Goal: Task Accomplishment & Management: Manage account settings

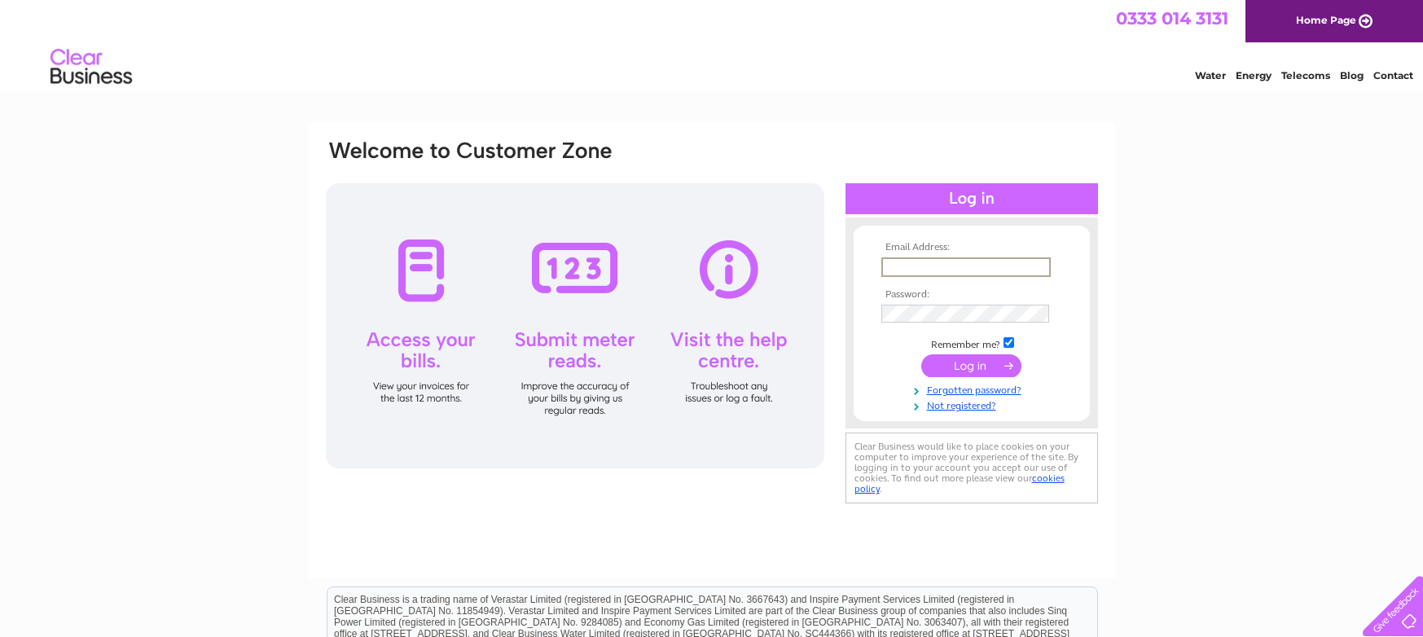
click at [904, 266] on input "text" at bounding box center [965, 267] width 169 height 20
type input "info@theprintbox.co.uk"
click at [976, 366] on input "submit" at bounding box center [971, 364] width 100 height 23
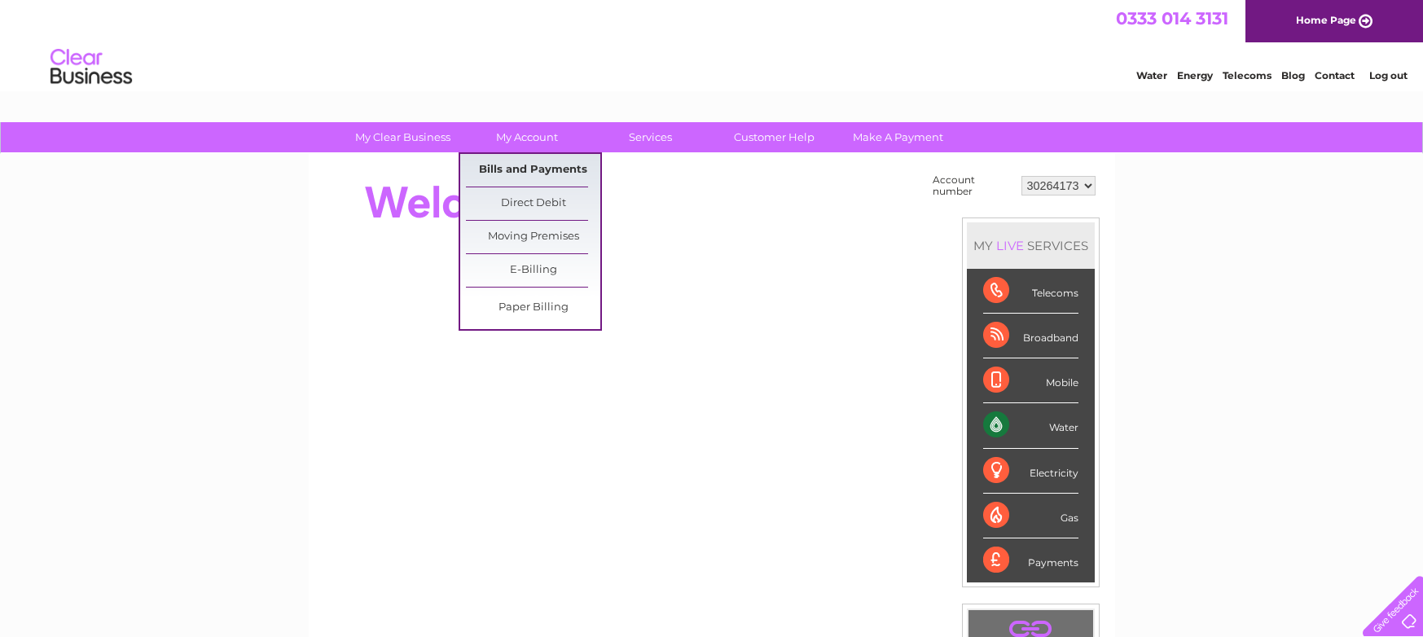
click at [527, 171] on link "Bills and Payments" at bounding box center [533, 170] width 134 height 33
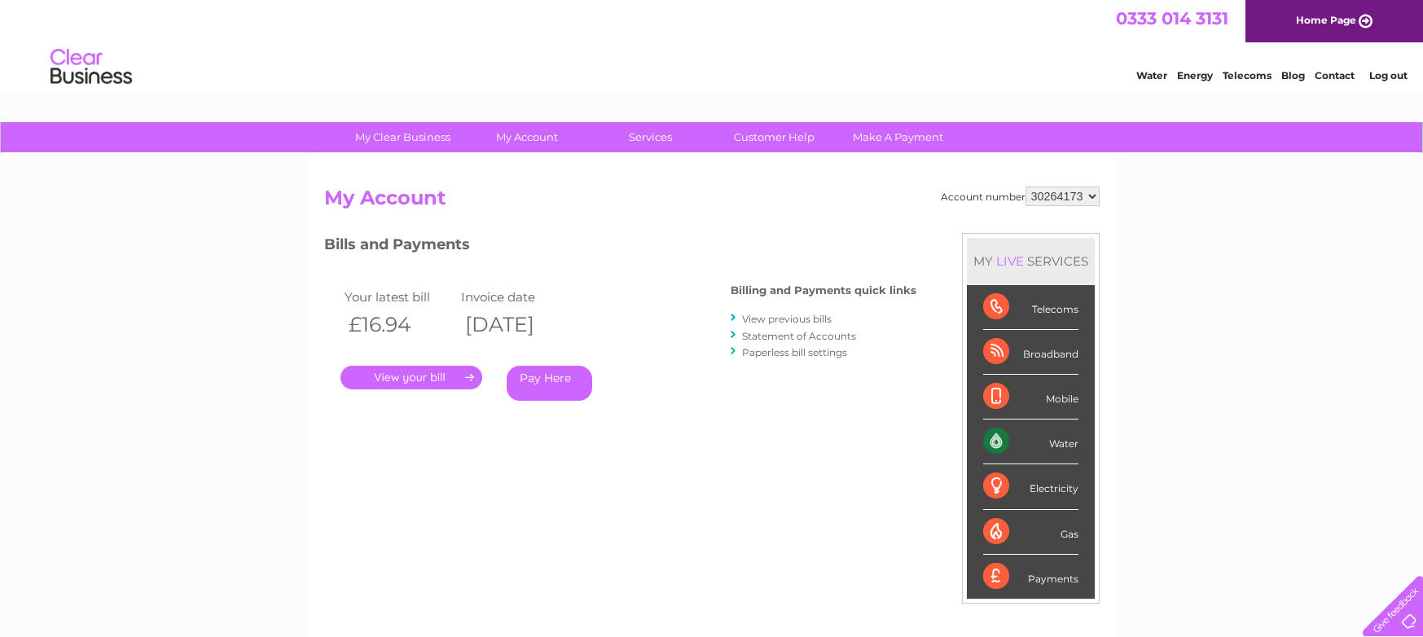
click at [441, 377] on link "." at bounding box center [411, 378] width 142 height 24
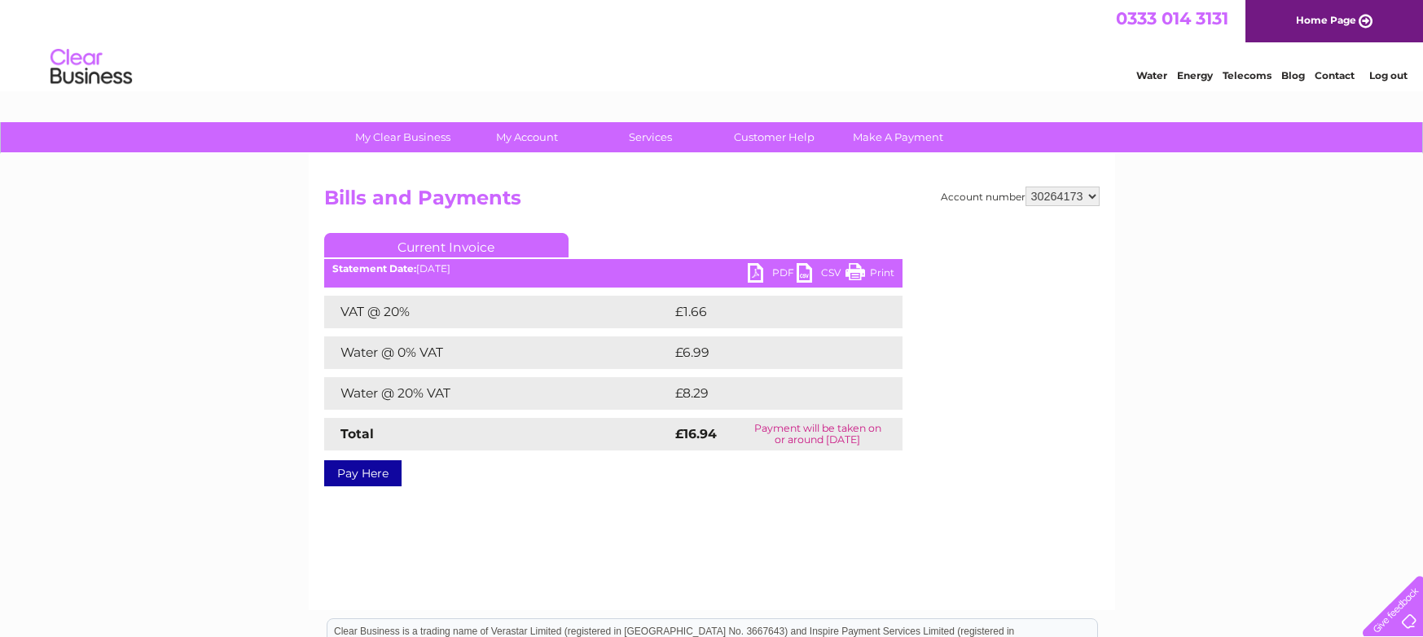
scroll to position [2, 0]
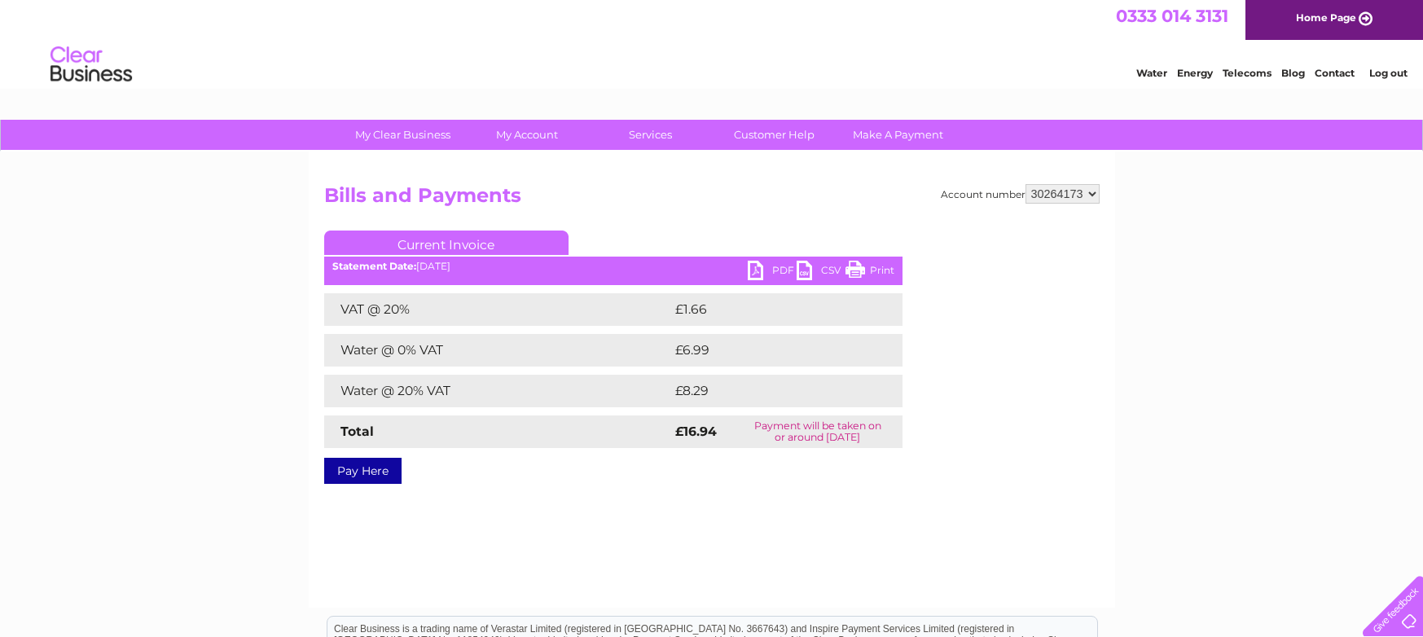
click at [492, 243] on link "Current Invoice" at bounding box center [446, 242] width 244 height 24
click at [770, 267] on link "PDF" at bounding box center [772, 273] width 49 height 24
